Goal: Find specific page/section: Find specific page/section

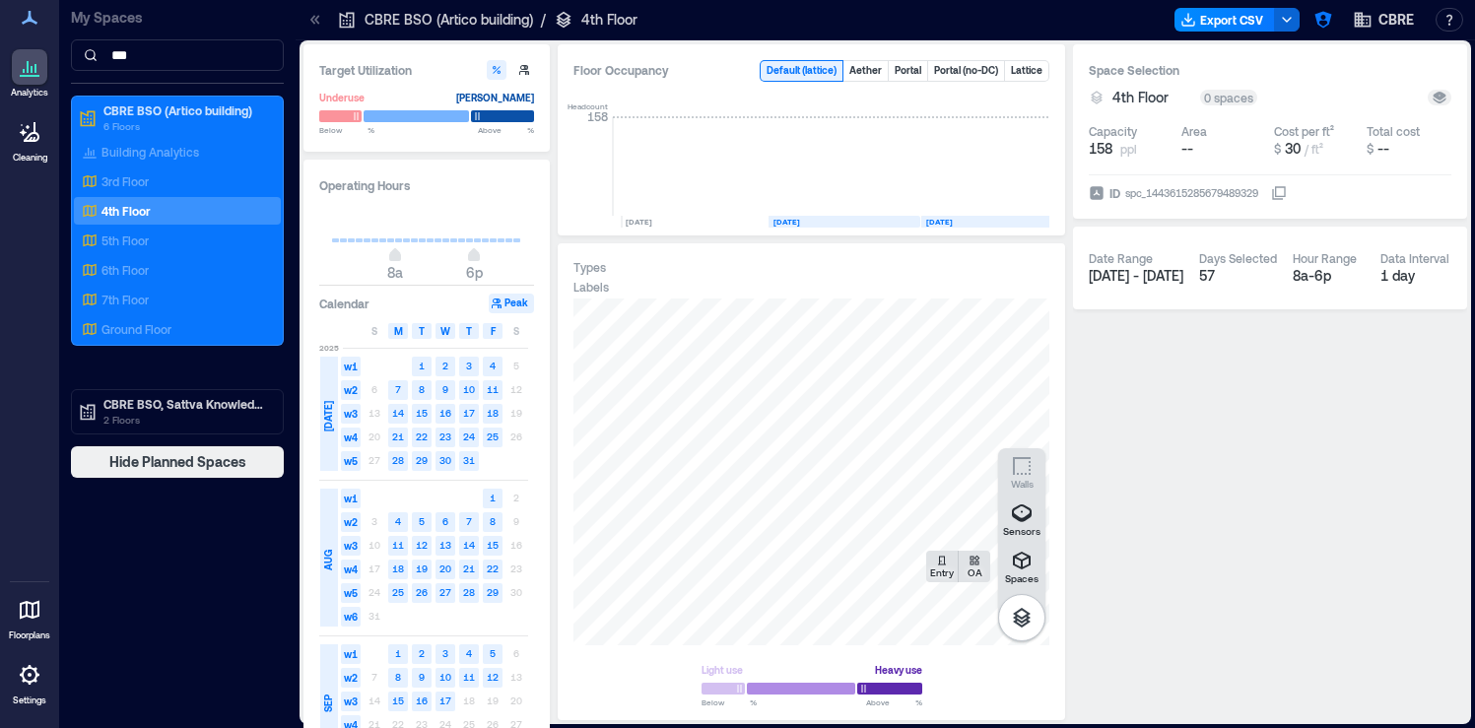
scroll to position [0, 113]
click at [1335, 26] on button "button" at bounding box center [1324, 20] width 32 height 32
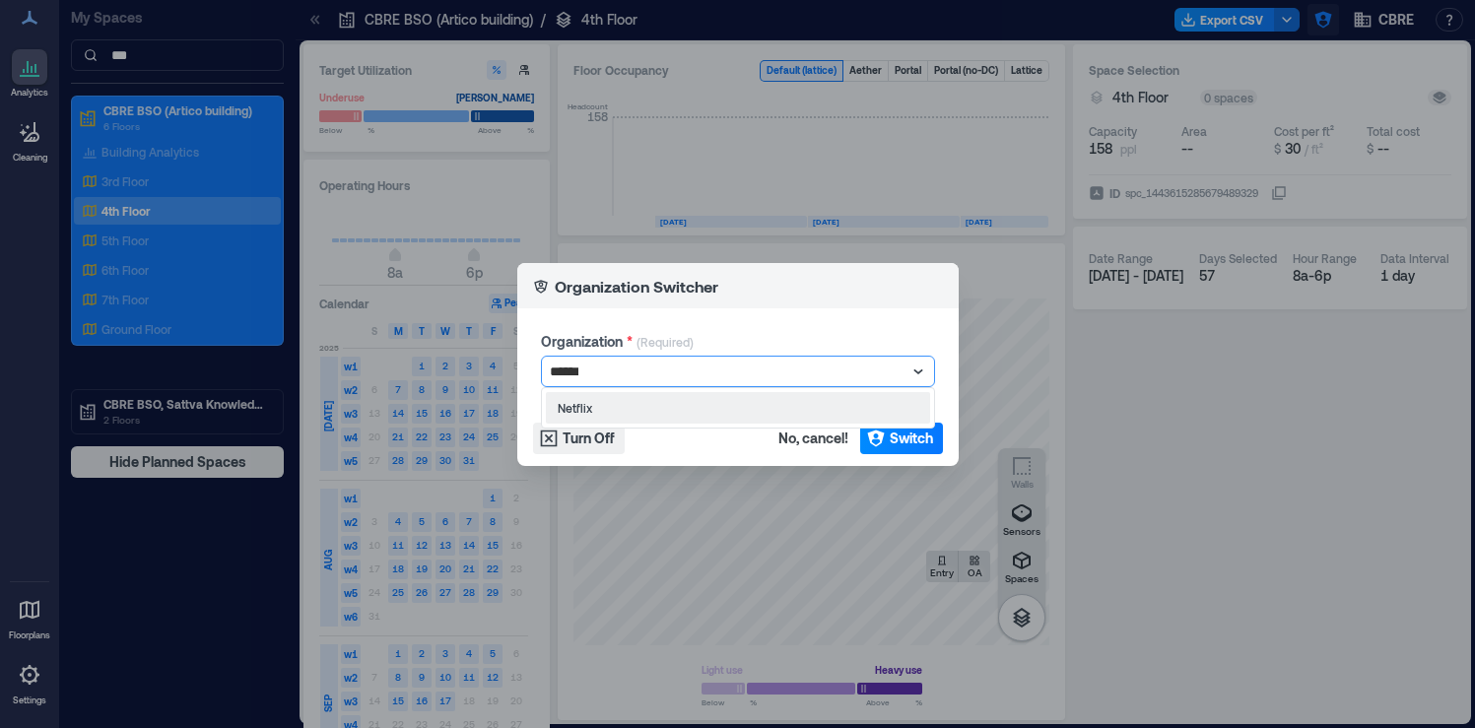
type input "*******"
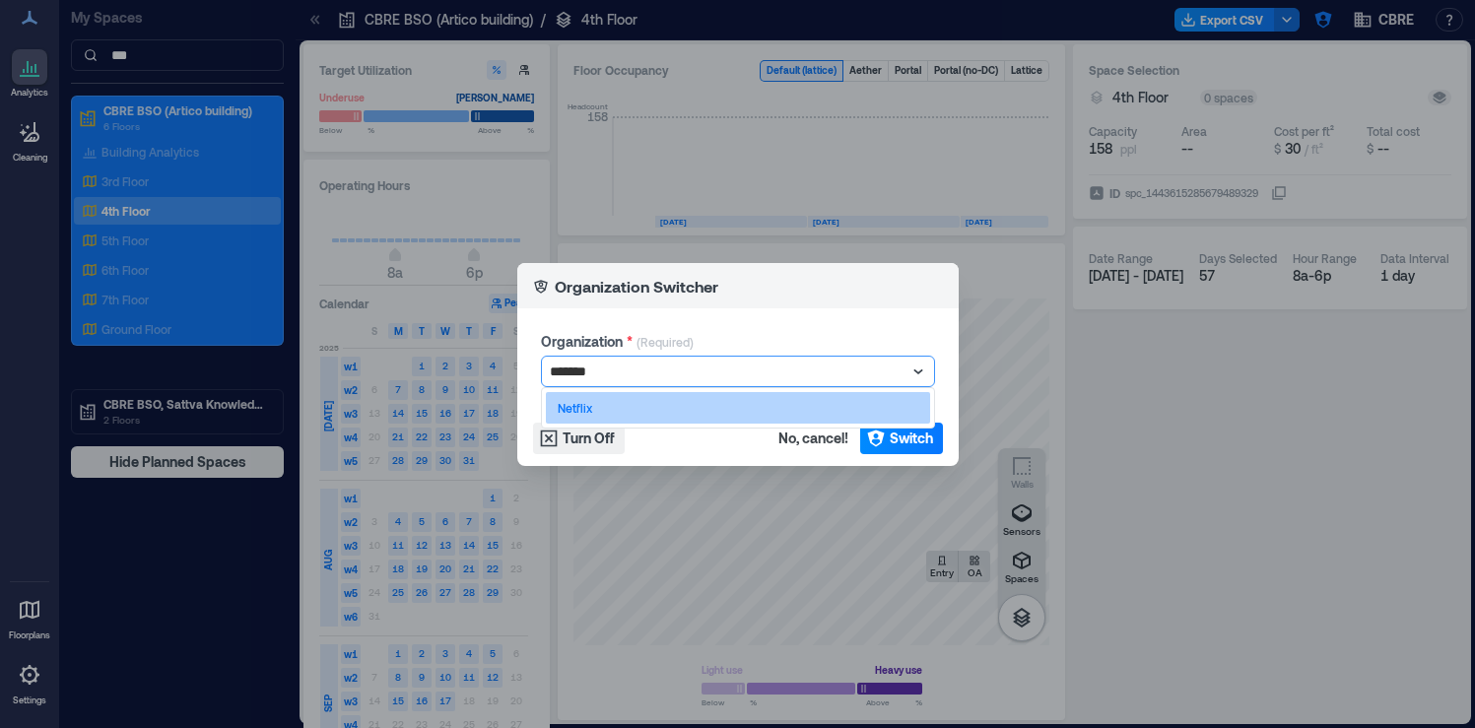
click at [854, 395] on div "Netflix" at bounding box center [738, 408] width 384 height 32
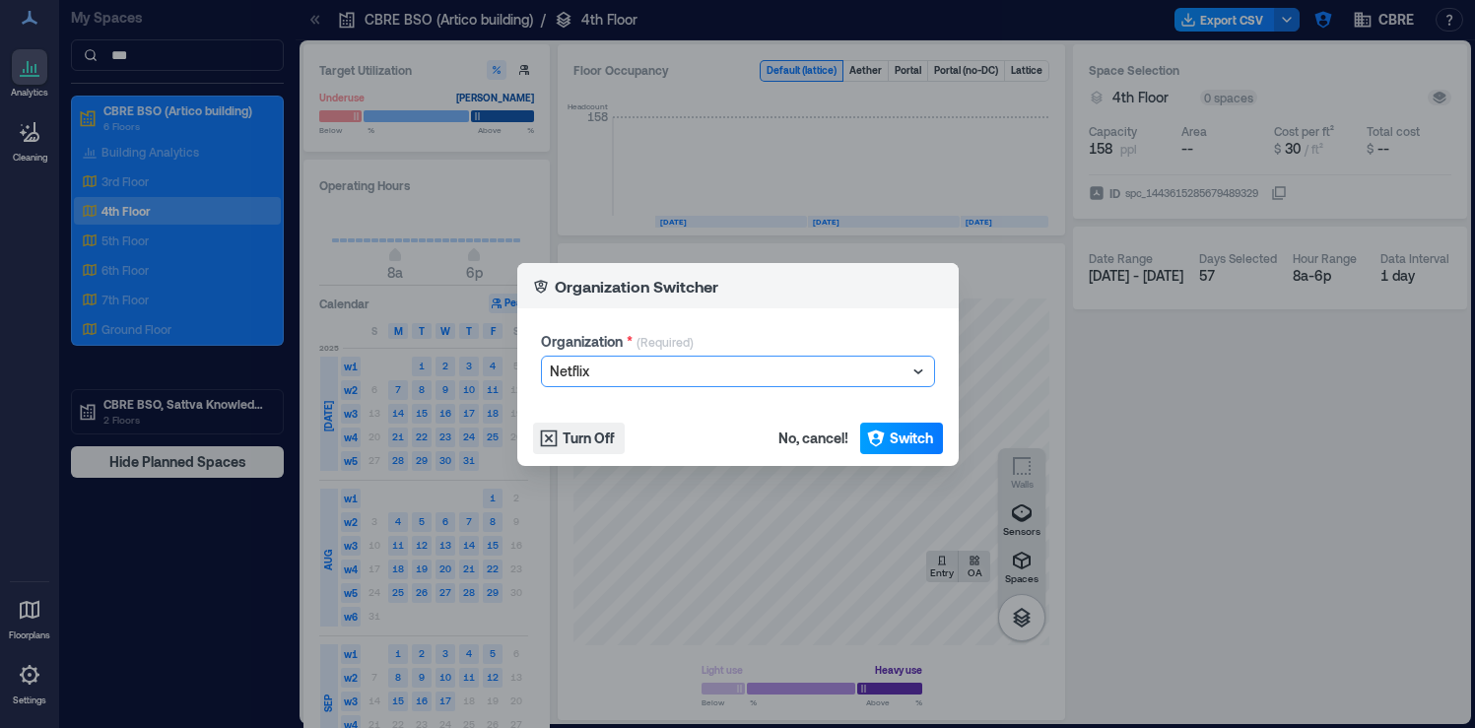
click at [912, 424] on button "Switch" at bounding box center [901, 439] width 83 height 32
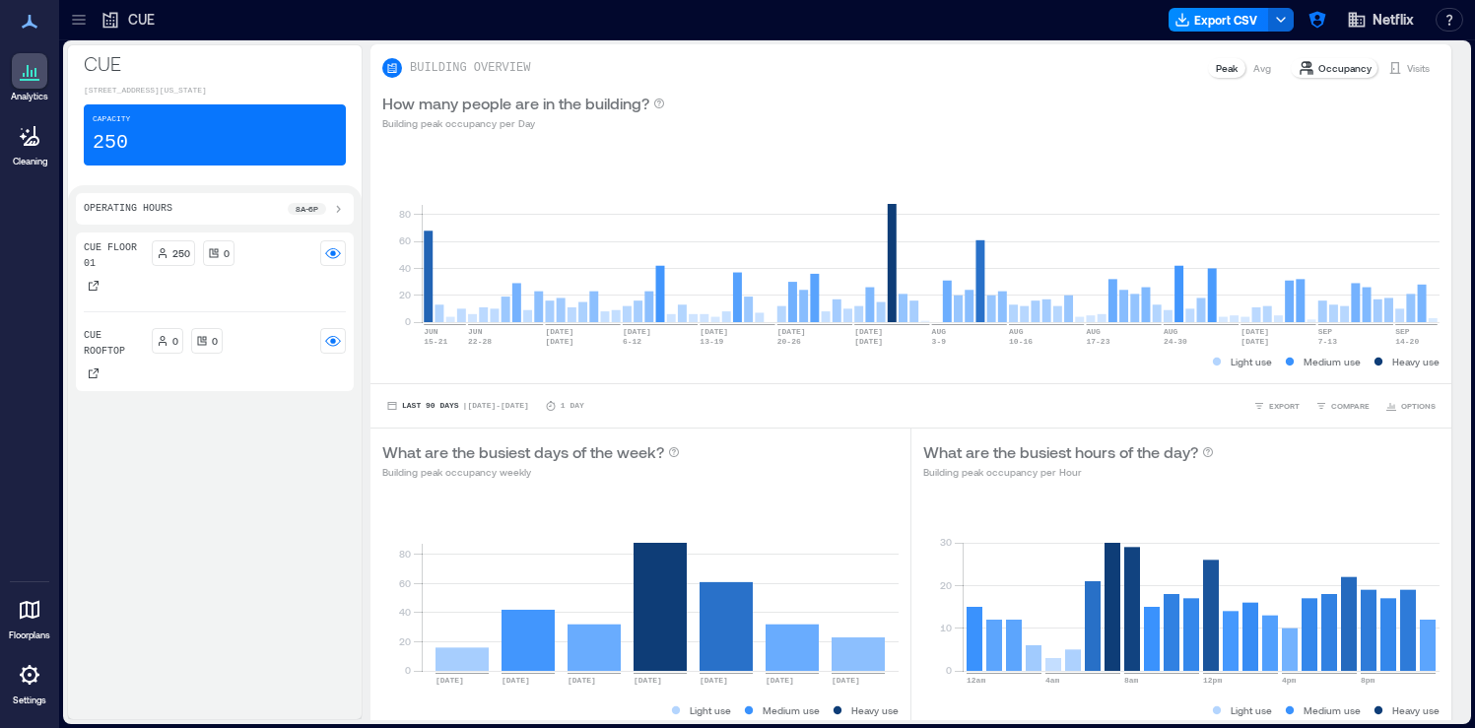
click at [80, 34] on div at bounding box center [79, 20] width 32 height 32
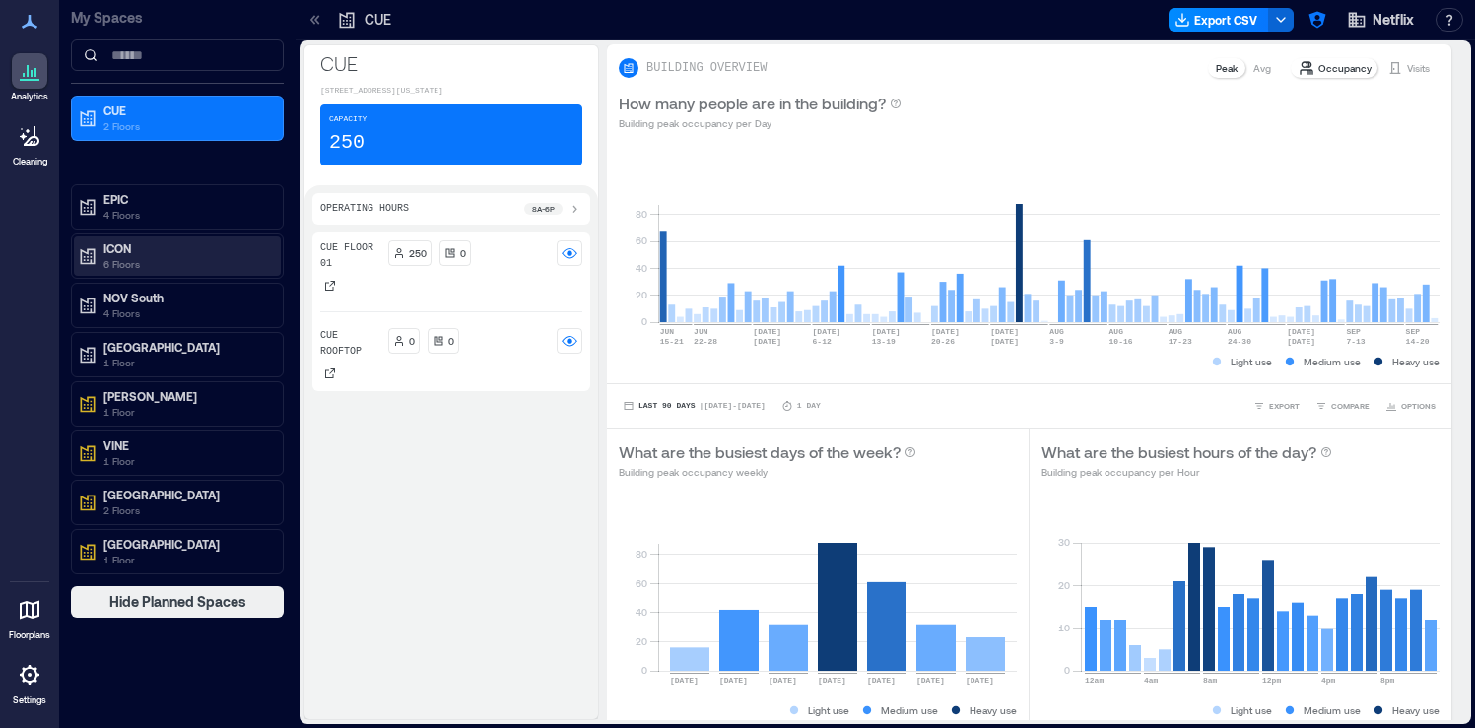
click at [161, 252] on p "ICON" at bounding box center [186, 248] width 166 height 16
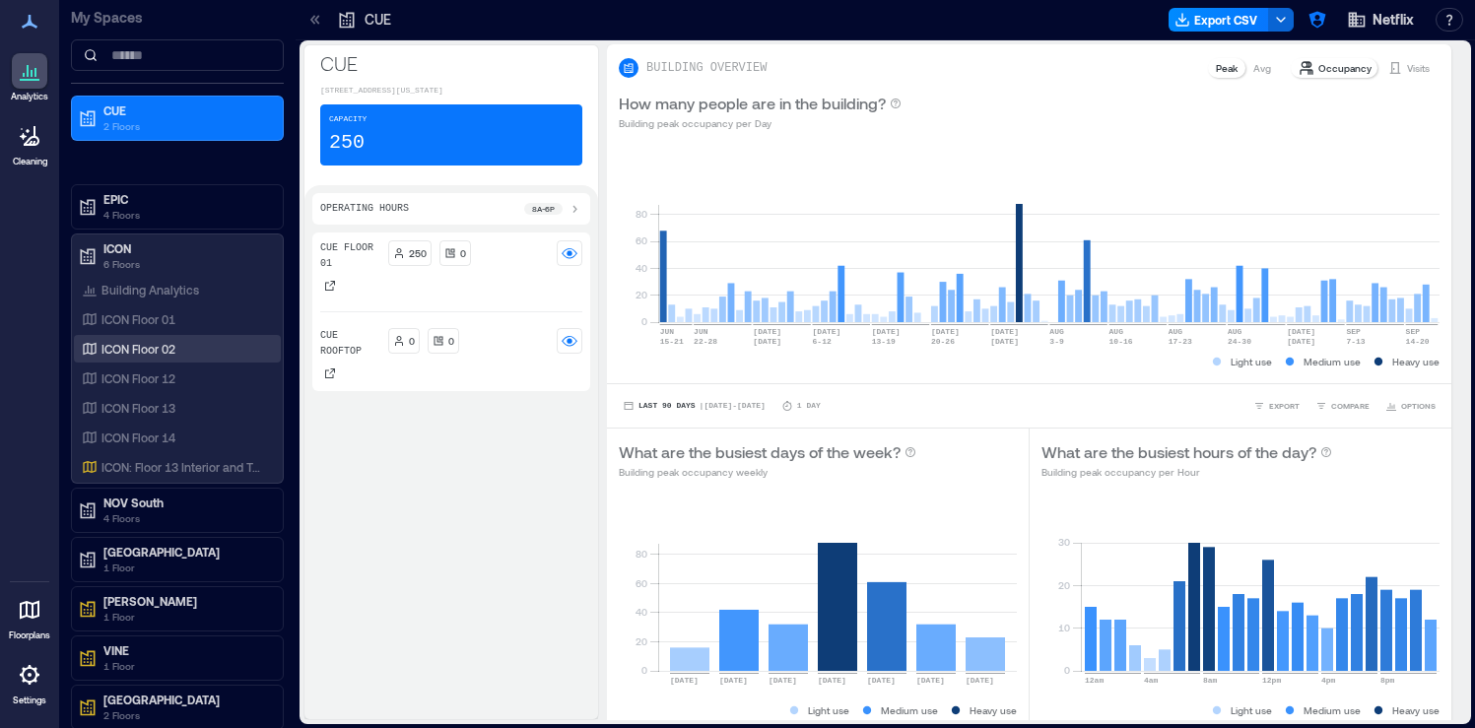
click at [157, 345] on p "ICON Floor 02" at bounding box center [139, 349] width 74 height 16
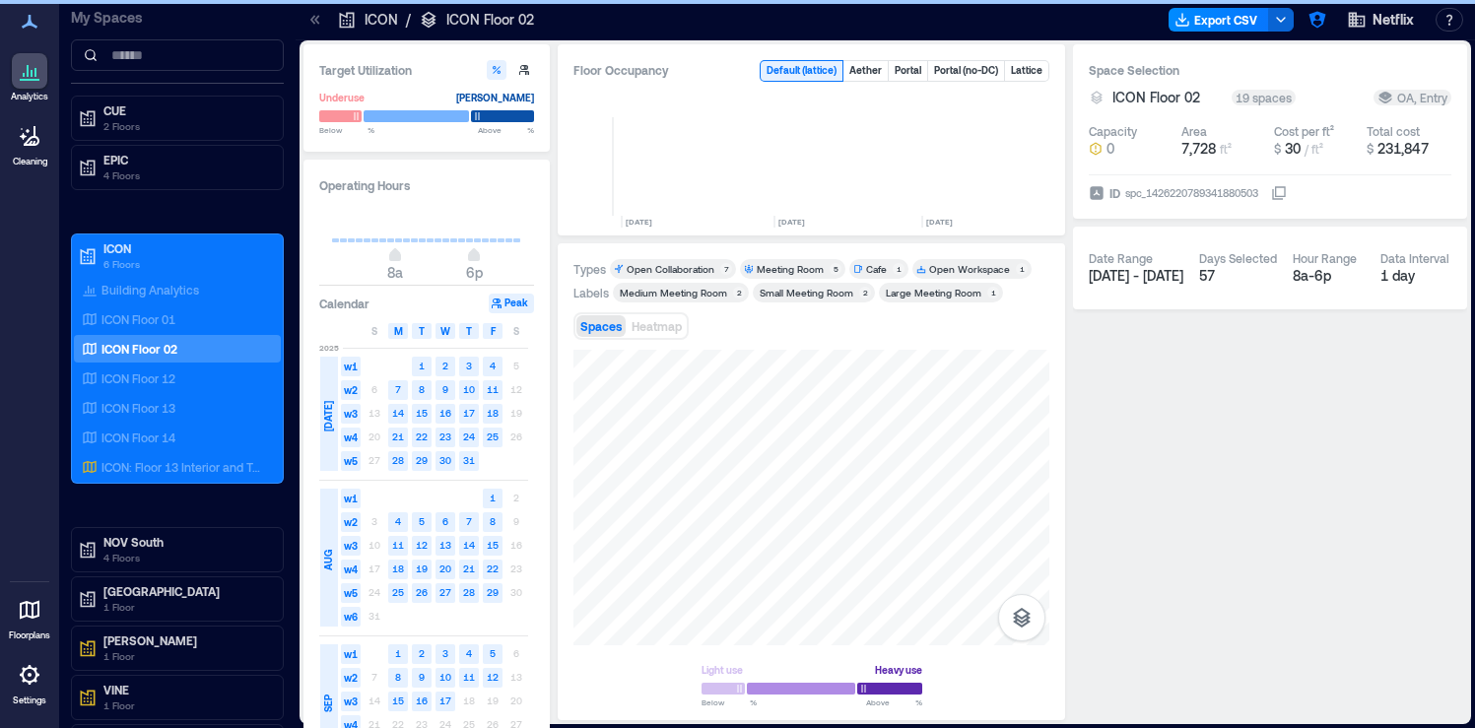
scroll to position [0, 567]
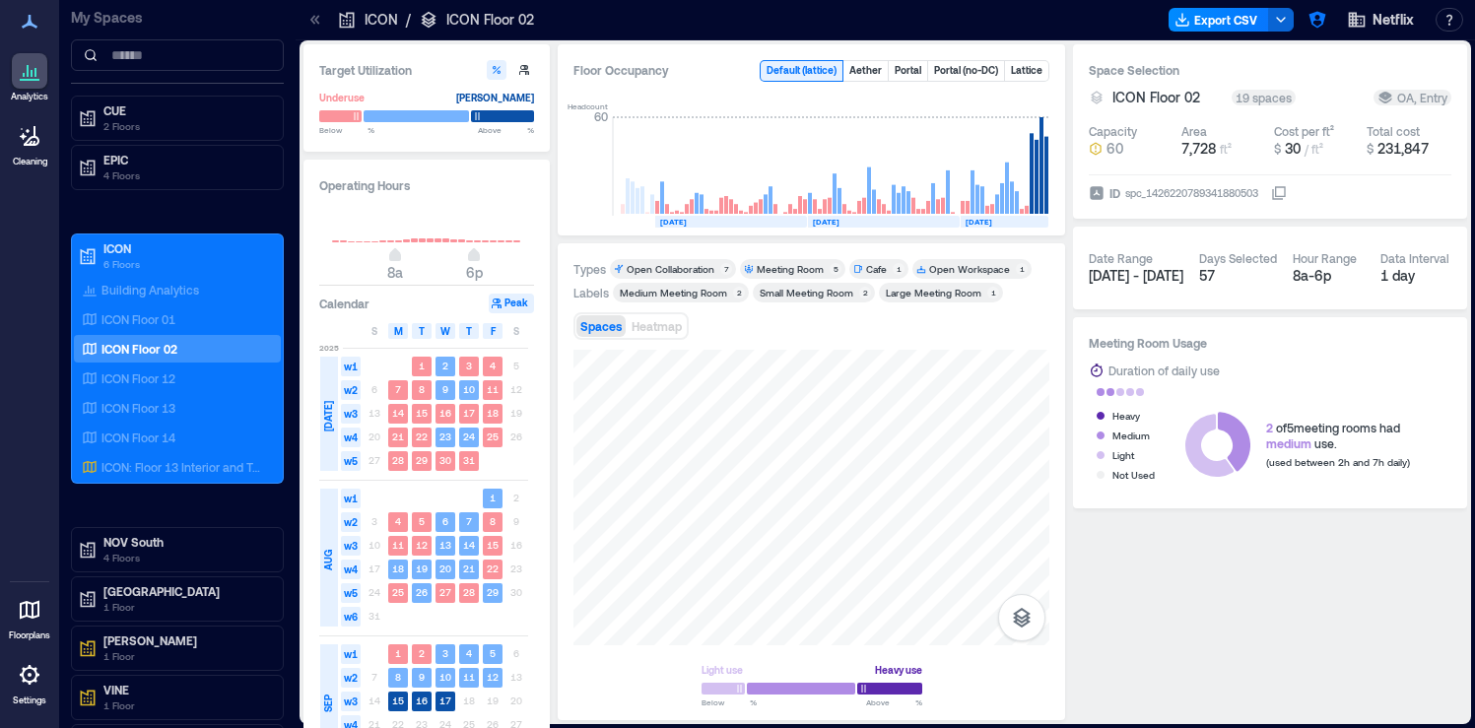
click at [318, 15] on icon at bounding box center [316, 20] width 20 height 20
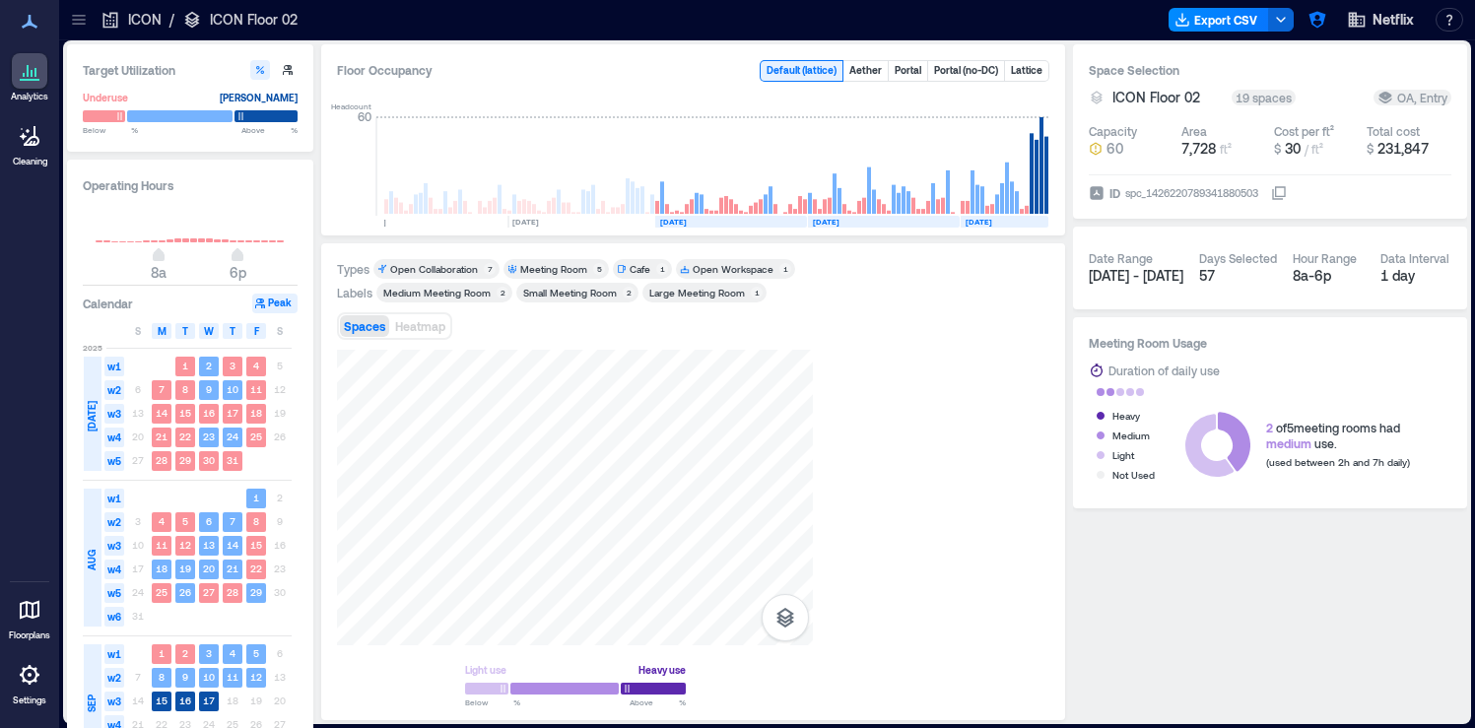
scroll to position [0, 330]
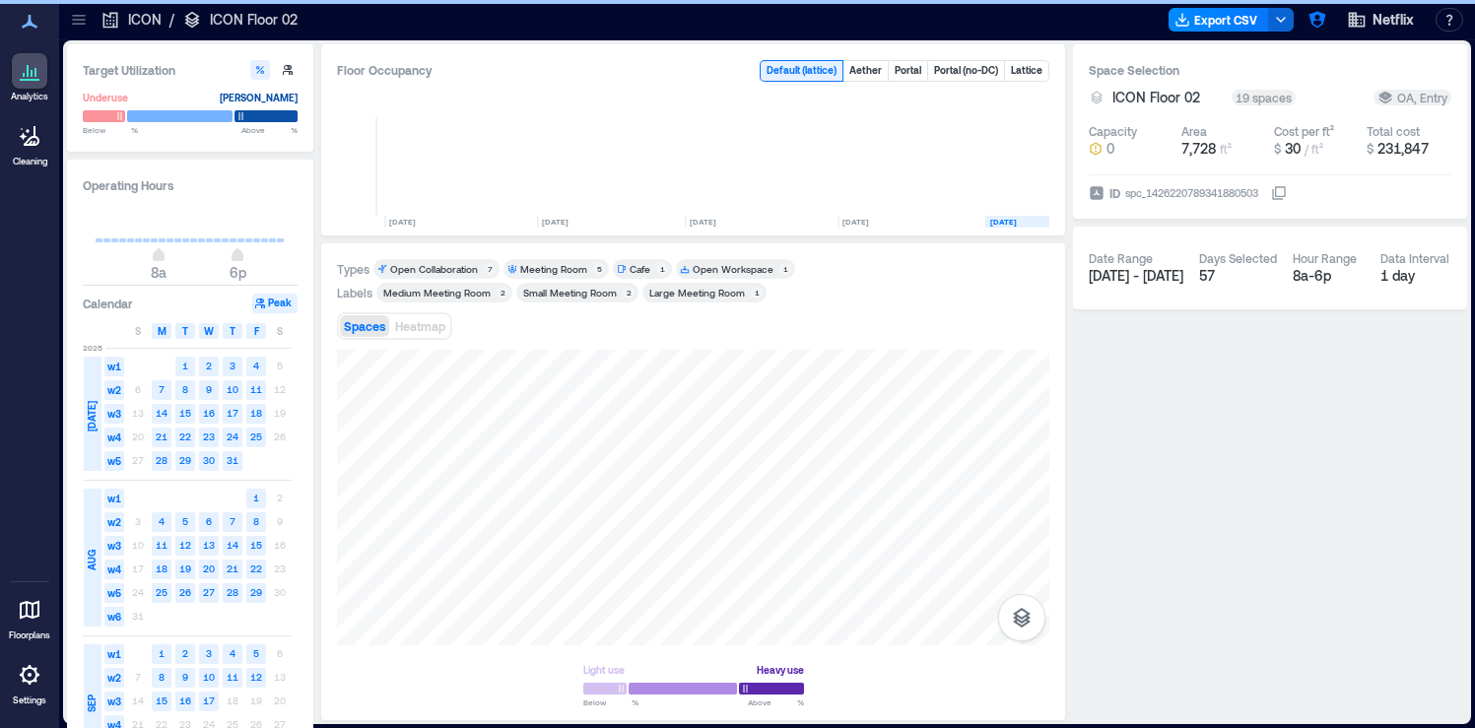
scroll to position [0, 330]
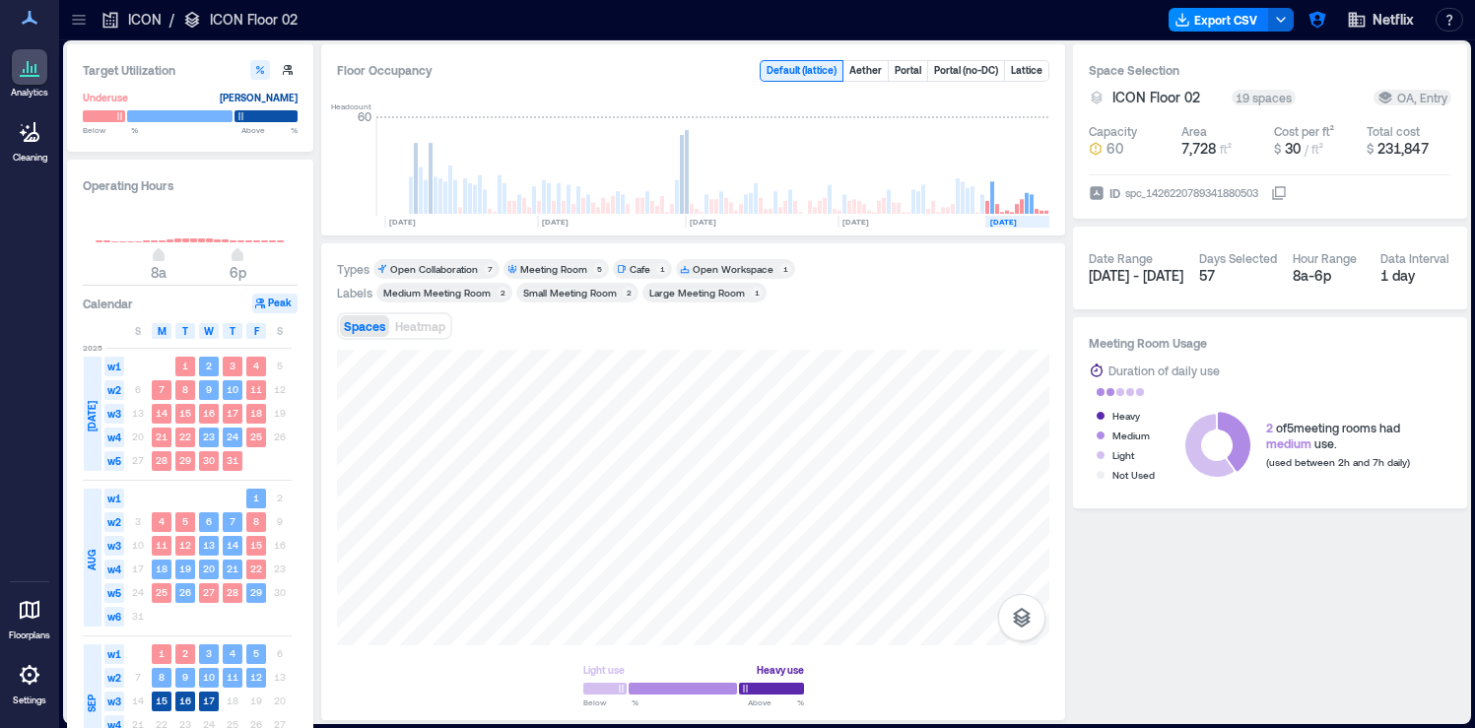
scroll to position [0, 330]
